Goal: Transaction & Acquisition: Purchase product/service

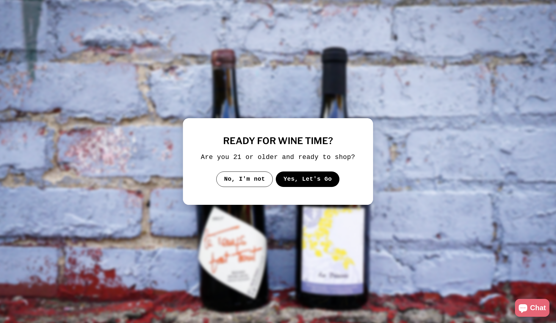
click at [311, 176] on button "Yes, Let's Go" at bounding box center [308, 178] width 64 height 15
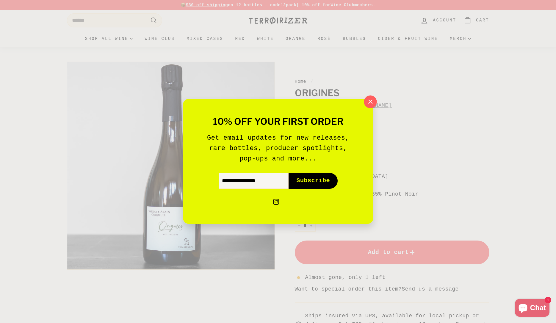
click at [369, 100] on icon "button" at bounding box center [370, 101] width 9 height 9
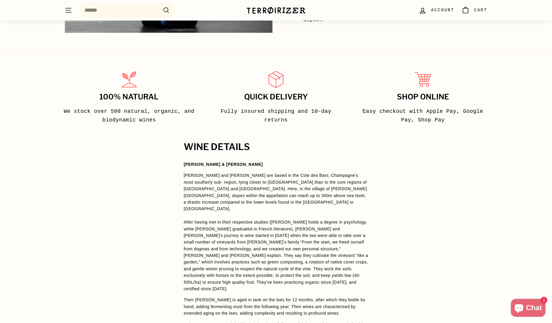
scroll to position [327, 0]
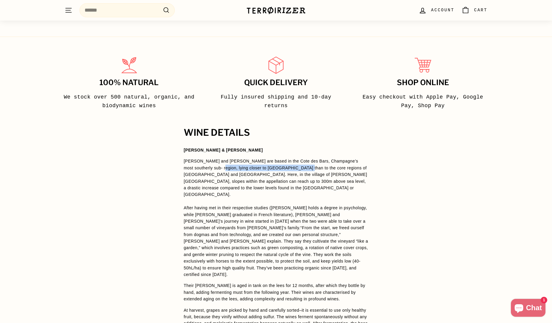
drag, startPoint x: 197, startPoint y: 169, endPoint x: 276, endPoint y: 167, distance: 78.6
click at [276, 167] on span "Salima and Alain Cordeuil are based in the Cote des Bars, Champagne’s most sout…" at bounding box center [275, 178] width 183 height 38
drag, startPoint x: 226, startPoint y: 169, endPoint x: 281, endPoint y: 166, distance: 55.2
click at [281, 166] on span "Salima and Alain Cordeuil are based in the Cote des Bars, Champagne’s most sout…" at bounding box center [275, 178] width 183 height 38
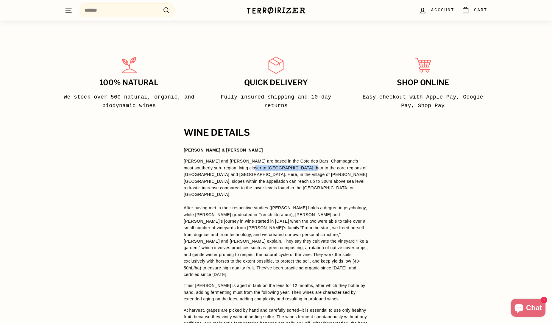
click at [281, 166] on span "Salima and Alain Cordeuil are based in the Cote des Bars, Champagne’s most sout…" at bounding box center [275, 178] width 183 height 38
drag, startPoint x: 195, startPoint y: 176, endPoint x: 338, endPoint y: 176, distance: 142.6
click at [338, 176] on span "Salima and Alain Cordeuil are based in the Cote des Bars, Champagne’s most sout…" at bounding box center [275, 178] width 183 height 38
drag, startPoint x: 219, startPoint y: 182, endPoint x: 343, endPoint y: 181, distance: 123.8
click at [343, 181] on span "Salima and Alain Cordeuil are based in the Cote des Bars, Champagne’s most sout…" at bounding box center [275, 178] width 183 height 38
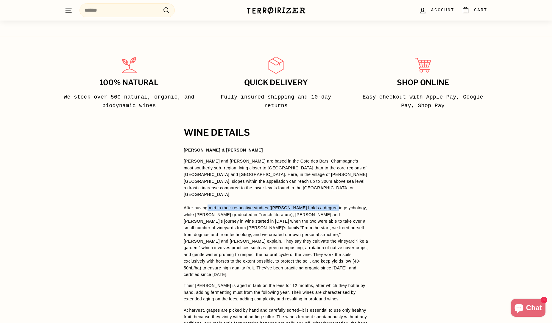
drag, startPoint x: 207, startPoint y: 201, endPoint x: 329, endPoint y: 202, distance: 121.7
click at [329, 205] on span "After having met in their respective studies (Alain holds a degree in psycholog…" at bounding box center [275, 217] width 183 height 25
drag, startPoint x: 237, startPoint y: 209, endPoint x: 306, endPoint y: 210, distance: 68.8
click at [306, 210] on span "After having met in their respective studies (Alain holds a degree in psycholog…" at bounding box center [275, 217] width 183 height 25
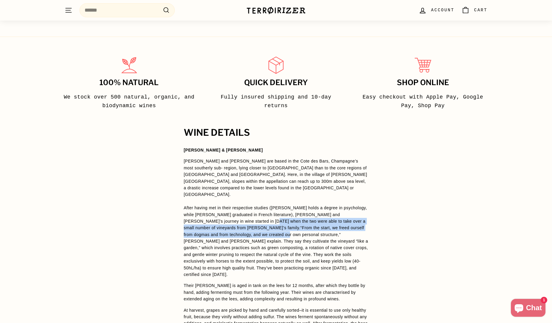
drag, startPoint x: 220, startPoint y: 215, endPoint x: 324, endPoint y: 218, distance: 104.5
click at [324, 218] on p "Salima and Alain Cordeuil are based in the Cote des Bars, Champagne’s most sout…" at bounding box center [276, 218] width 185 height 120
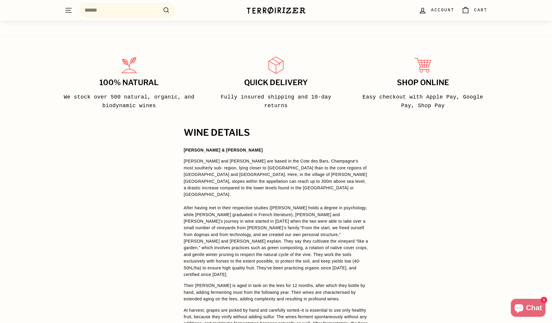
drag, startPoint x: 239, startPoint y: 230, endPoint x: 232, endPoint y: 228, distance: 7.2
click at [240, 230] on p "Salima and Alain Cordeuil are based in the Cote des Bars, Champagne’s most sout…" at bounding box center [276, 218] width 185 height 120
drag, startPoint x: 220, startPoint y: 226, endPoint x: 324, endPoint y: 226, distance: 103.9
click at [324, 226] on p "Salima and Alain Cordeuil are based in the Cote des Bars, Champagne’s most sout…" at bounding box center [276, 218] width 185 height 120
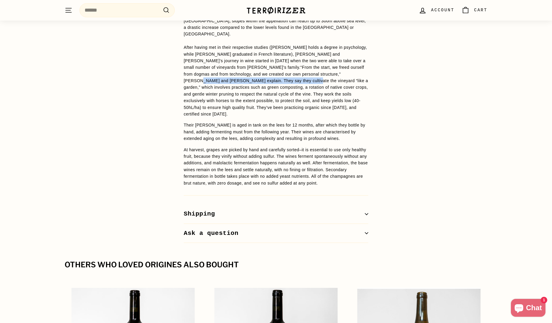
scroll to position [506, 0]
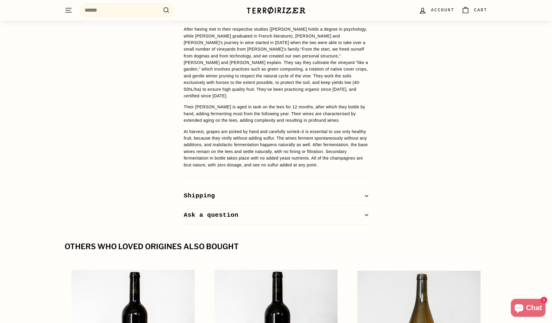
click at [276, 128] on p "At harvest, grapes are picked by hand and carefully sorted–it is essential to u…" at bounding box center [276, 148] width 185 height 40
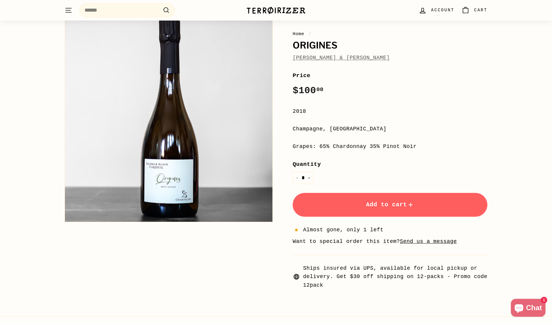
scroll to position [0, 0]
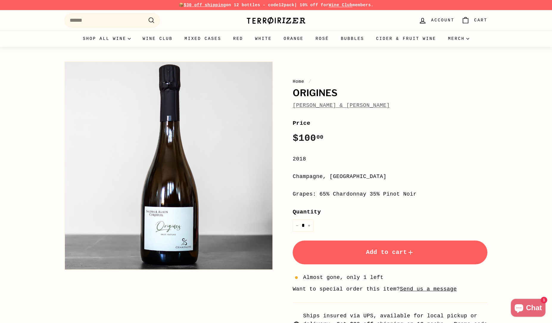
click at [385, 256] on button "Add to cart" at bounding box center [390, 252] width 195 height 24
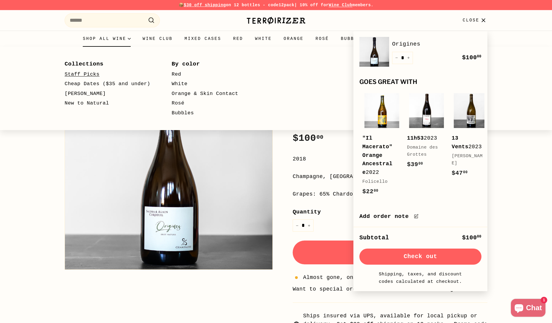
click at [89, 74] on link "Staff Picks" at bounding box center [110, 75] width 90 height 10
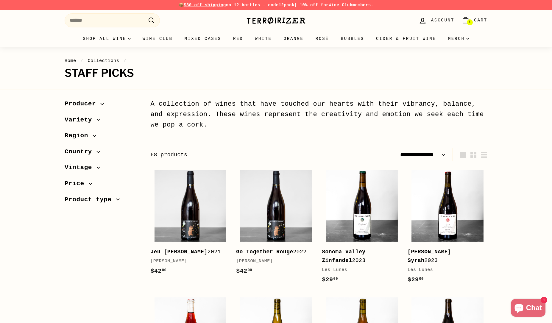
select select "**********"
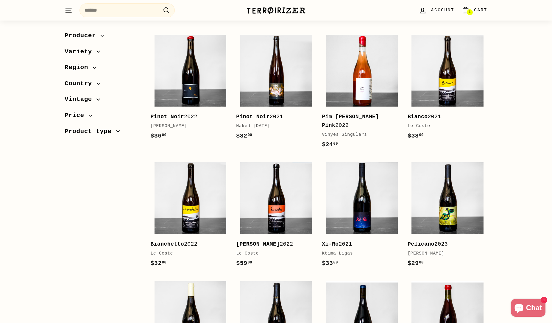
scroll to position [744, 0]
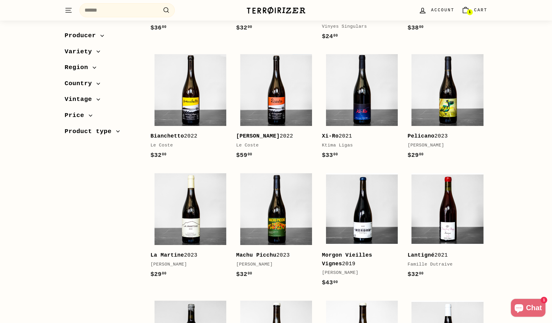
click at [87, 86] on span "Country" at bounding box center [81, 84] width 32 height 10
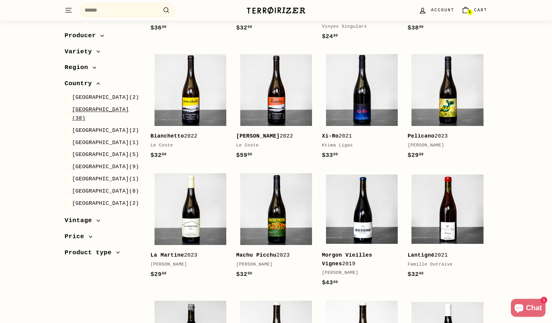
click at [81, 112] on span "[GEOGRAPHIC_DATA]" at bounding box center [100, 110] width 57 height 6
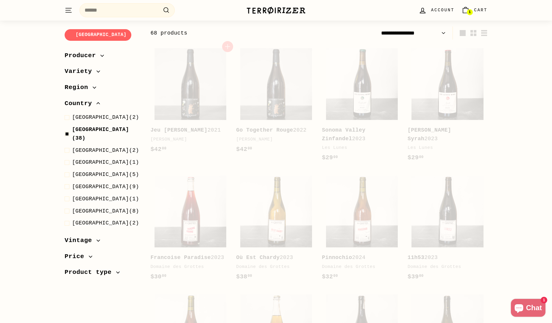
select select "**********"
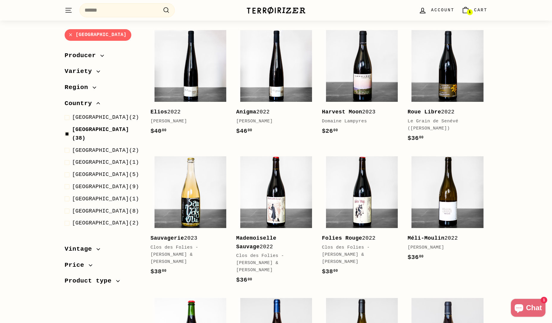
scroll to position [932, 0]
